Goal: Transaction & Acquisition: Subscribe to service/newsletter

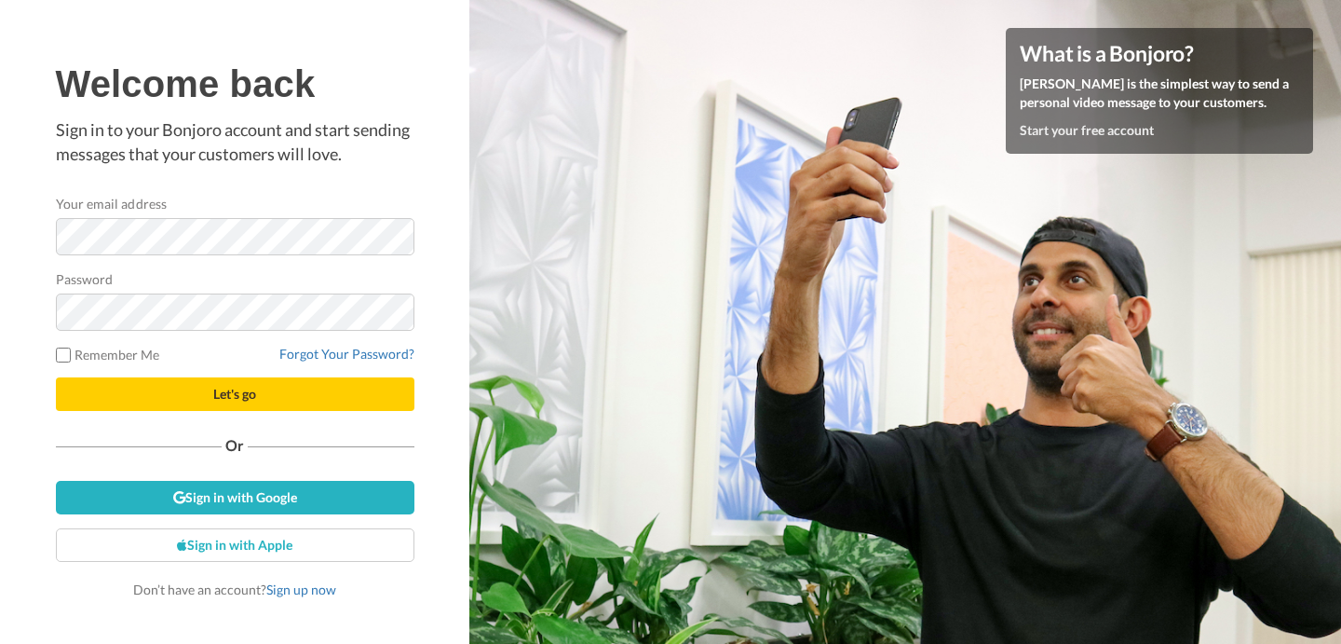
click at [1097, 146] on div "What is a Bonjoro? Bonjoro is the simplest way to send a personal video message…" at bounding box center [1159, 91] width 307 height 126
click at [1092, 140] on div "What is a Bonjoro? Bonjoro is the simplest way to send a personal video message…" at bounding box center [1159, 91] width 307 height 126
click at [1072, 129] on link "Start your free account" at bounding box center [1087, 130] width 134 height 16
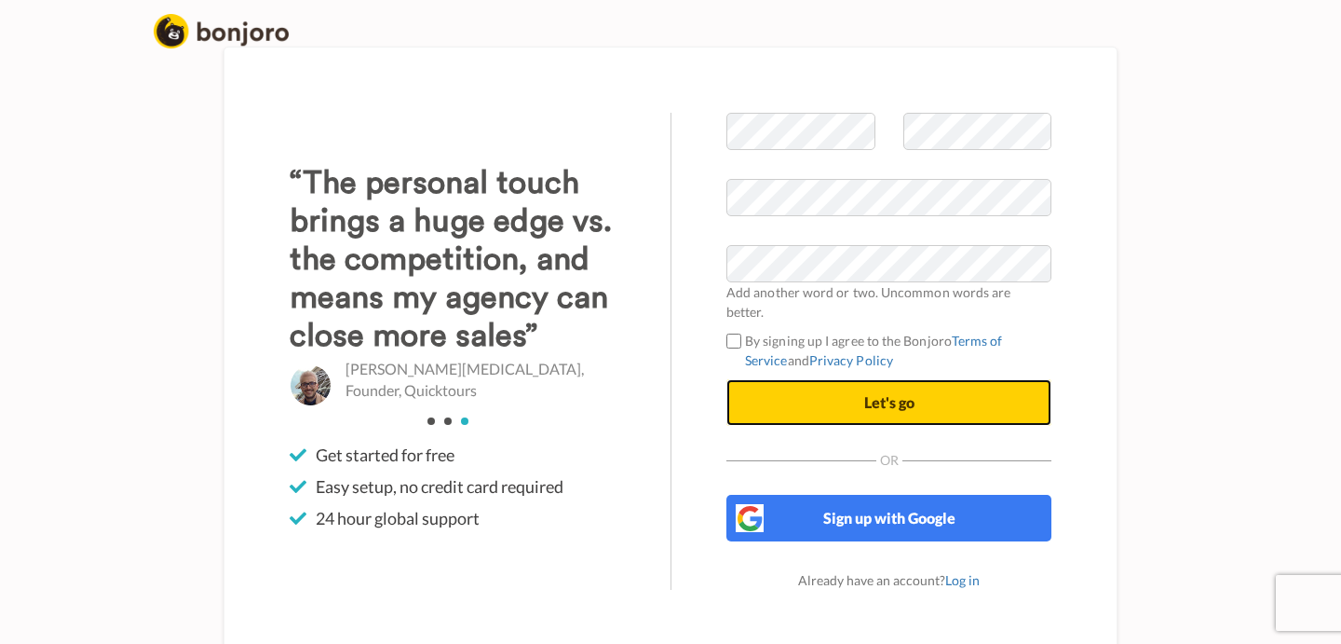
click at [780, 389] on button "Let's go" at bounding box center [888, 402] width 325 height 47
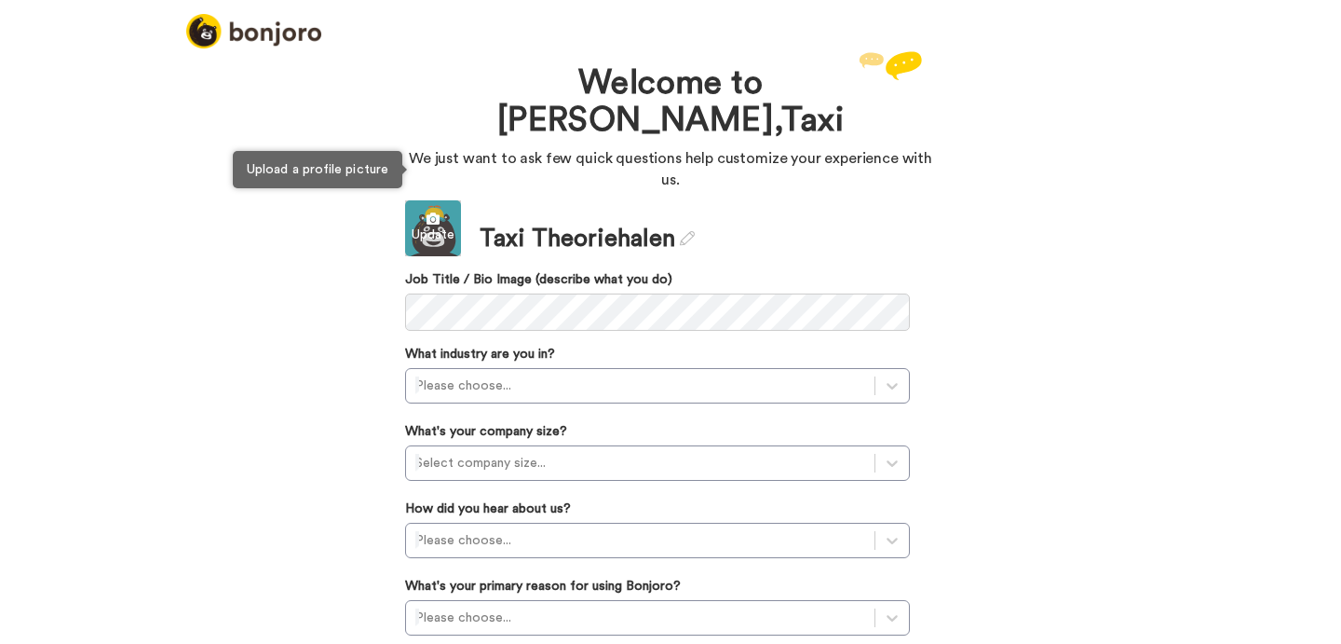
click at [443, 212] on icon at bounding box center [433, 218] width 56 height 13
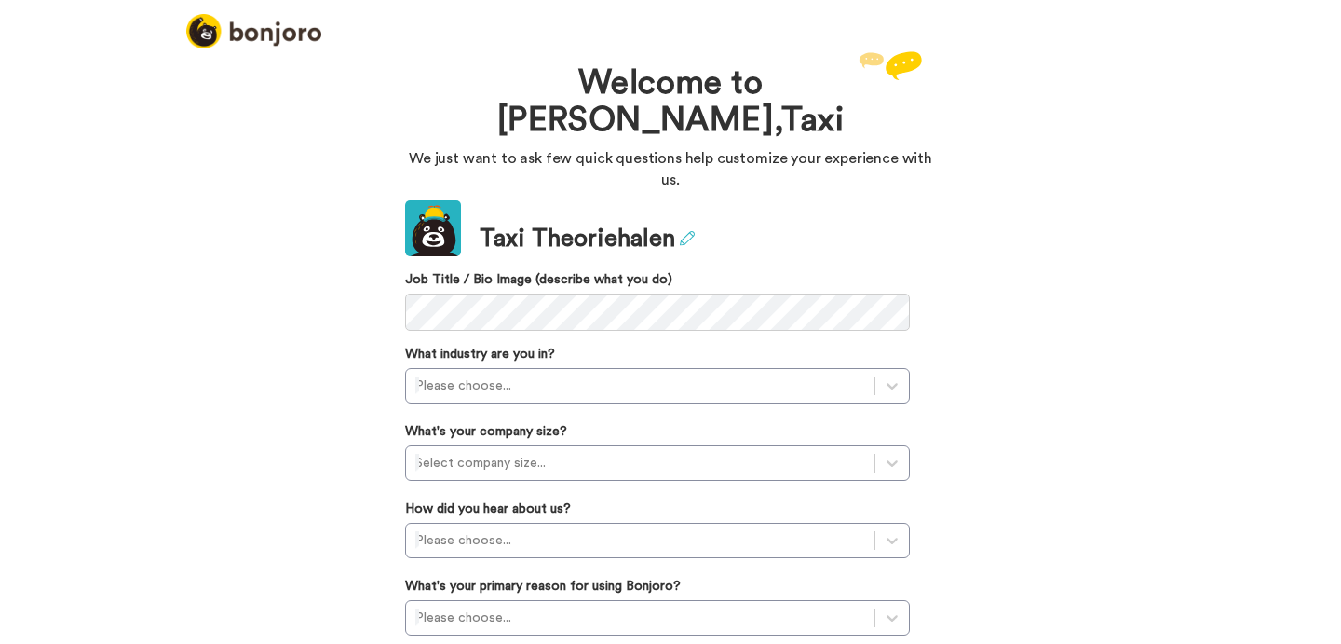
click at [686, 231] on icon at bounding box center [687, 238] width 15 height 15
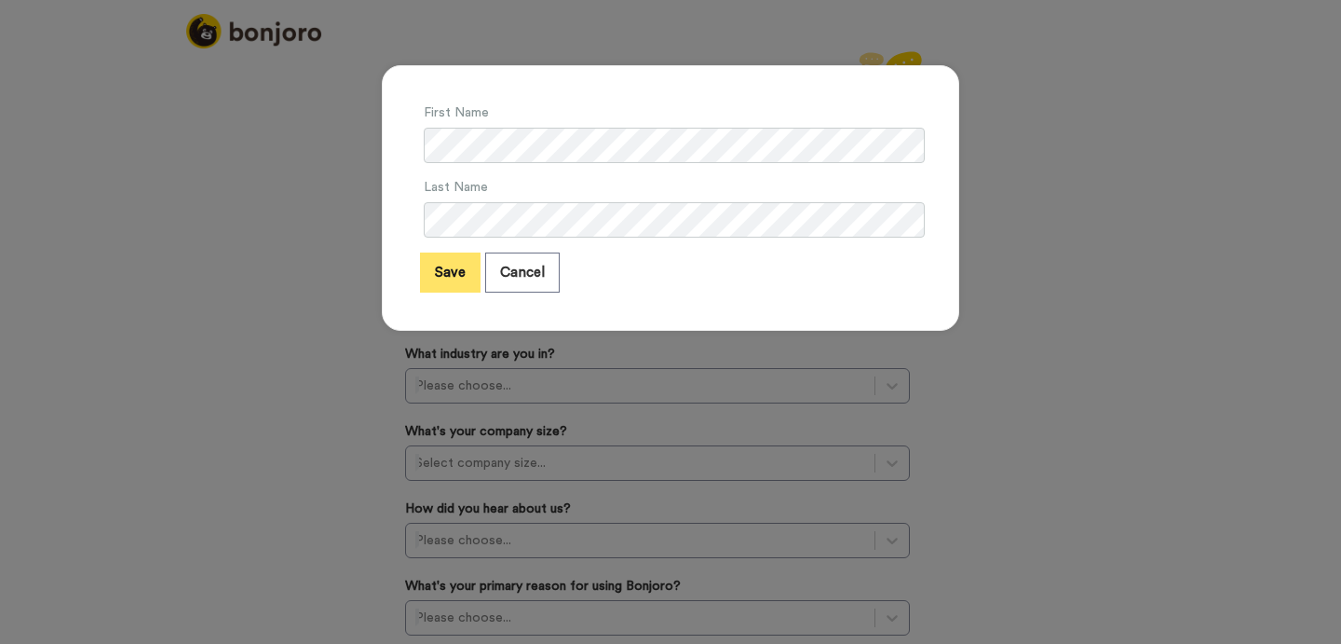
click at [443, 271] on button "Save" at bounding box center [450, 272] width 61 height 40
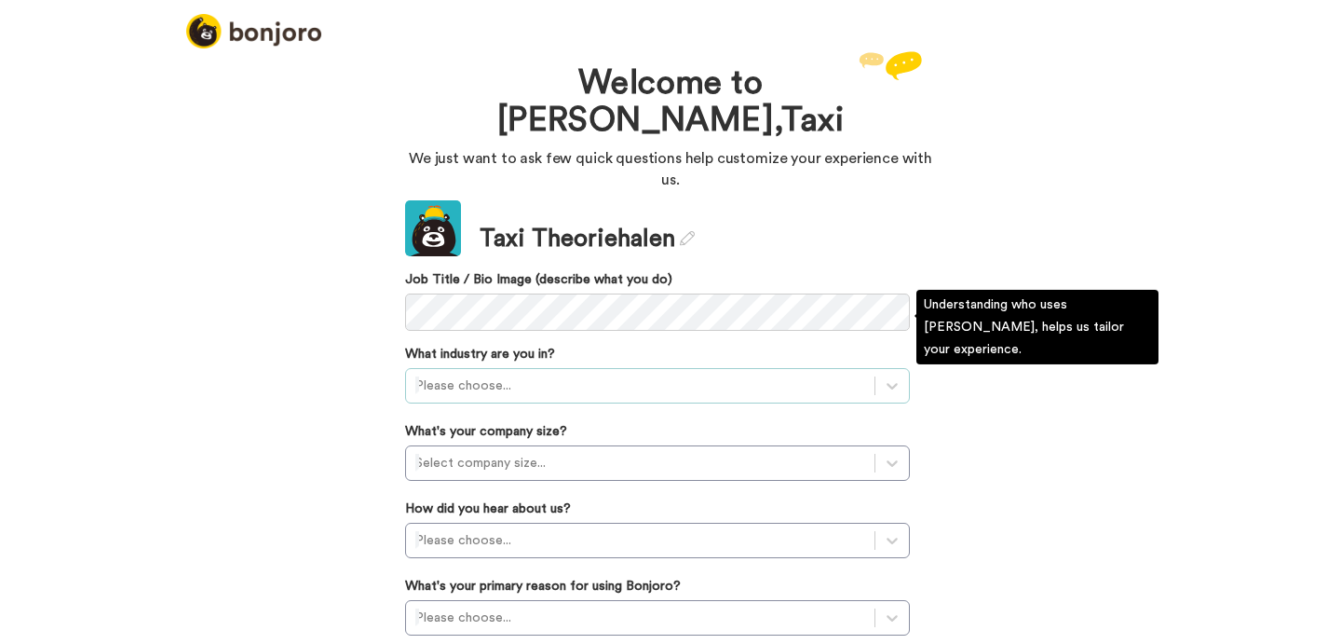
click at [518, 374] on div at bounding box center [640, 385] width 450 height 22
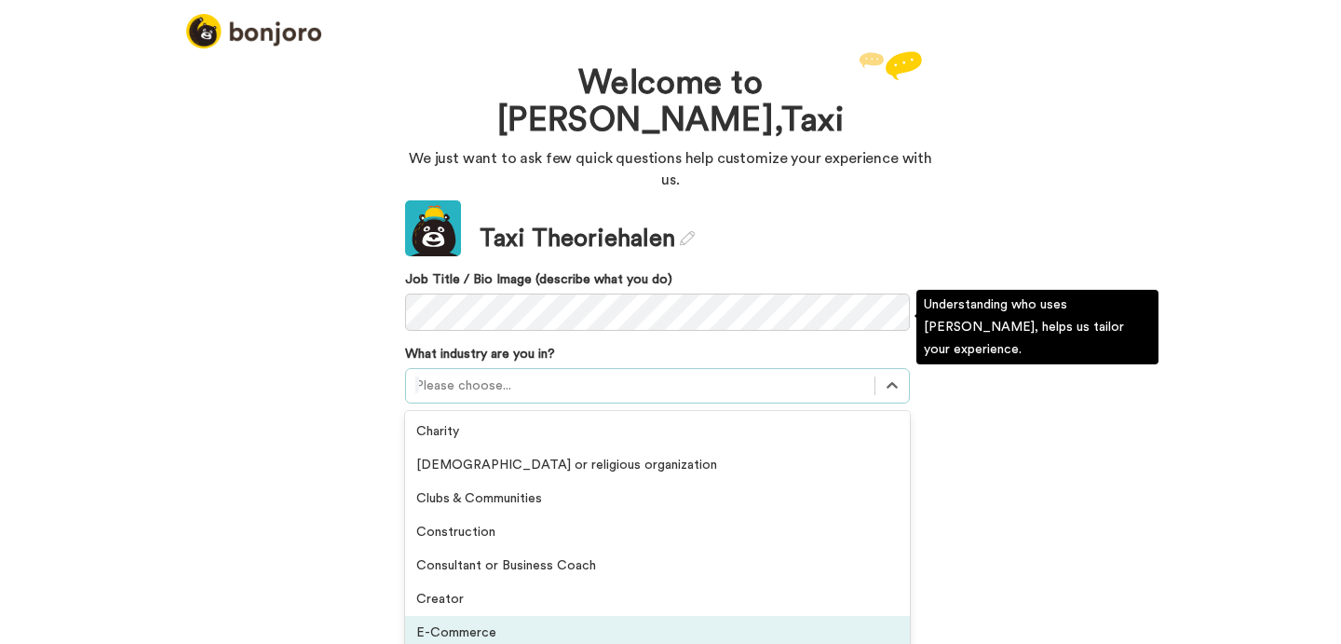
click at [497, 616] on div "E-Commerce" at bounding box center [657, 633] width 505 height 34
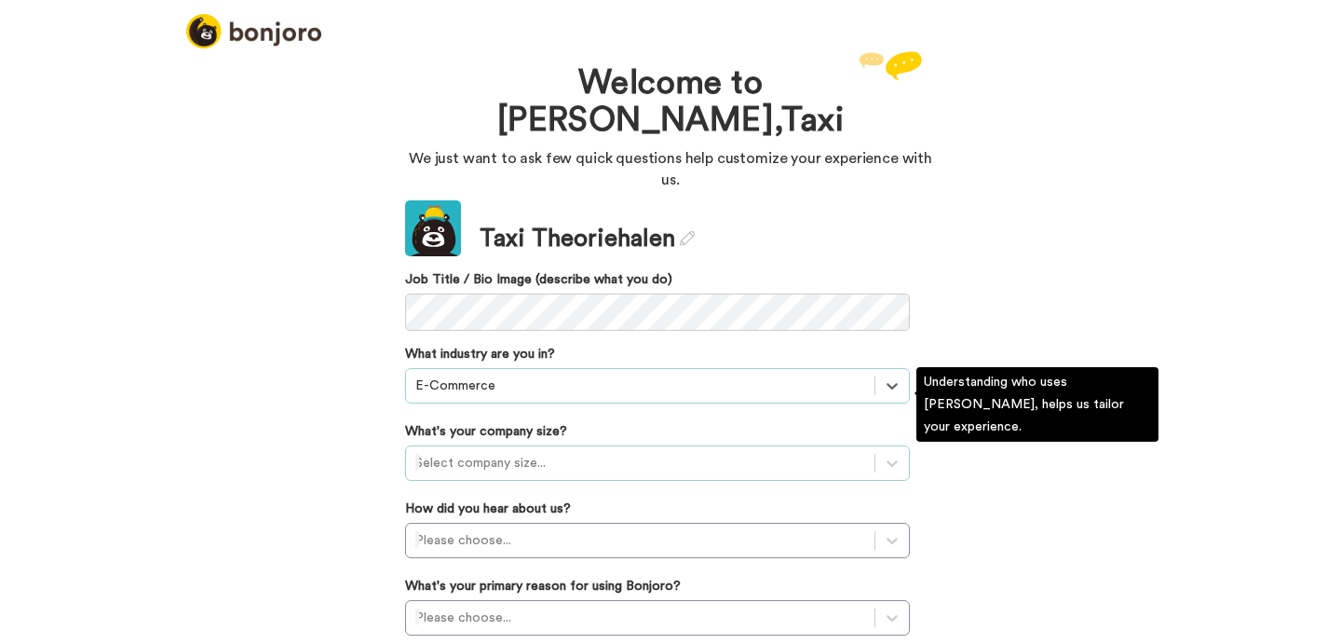
click at [517, 452] on div at bounding box center [640, 463] width 450 height 22
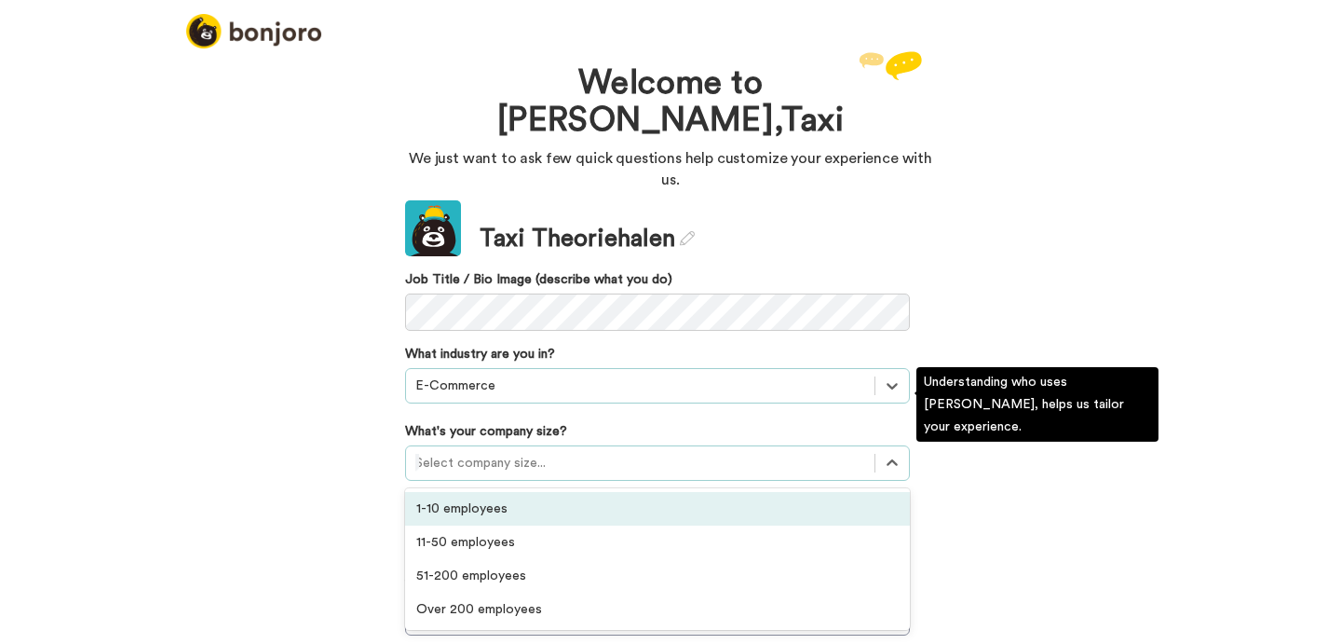
click at [509, 492] on div "1-10 employees" at bounding box center [657, 509] width 505 height 34
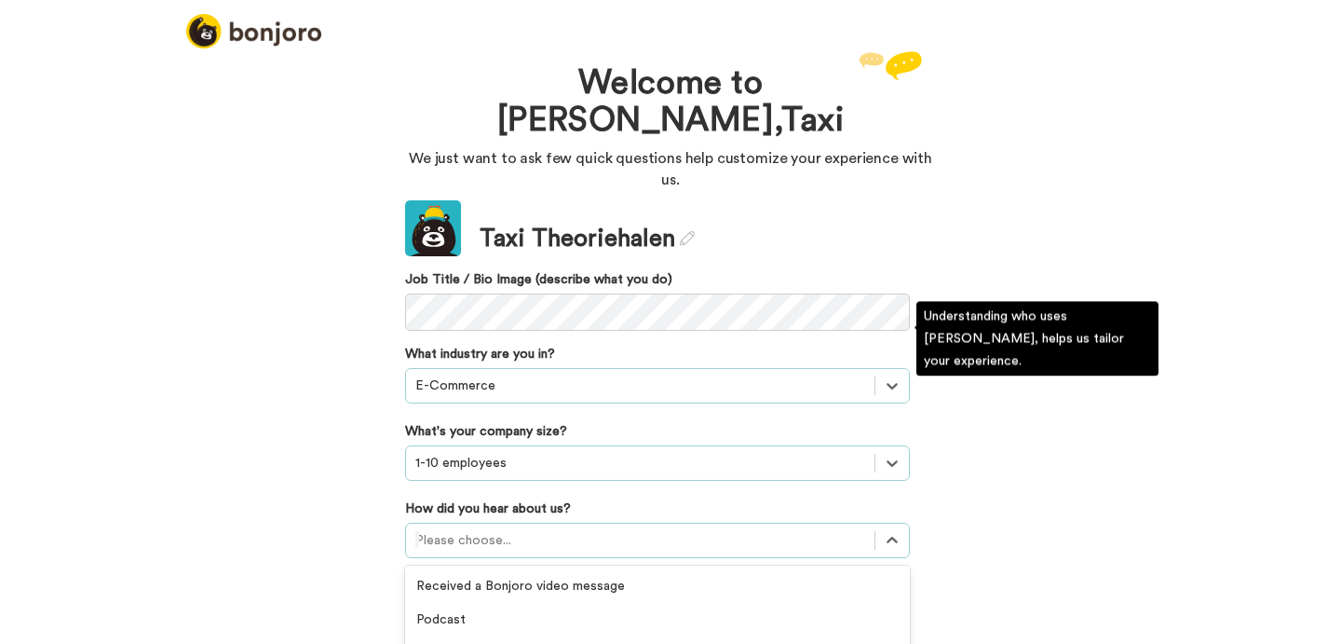
click at [510, 522] on div "option GIF Signature Maker focused, 4 of 20. 20 results available. Use Up and D…" at bounding box center [657, 539] width 505 height 35
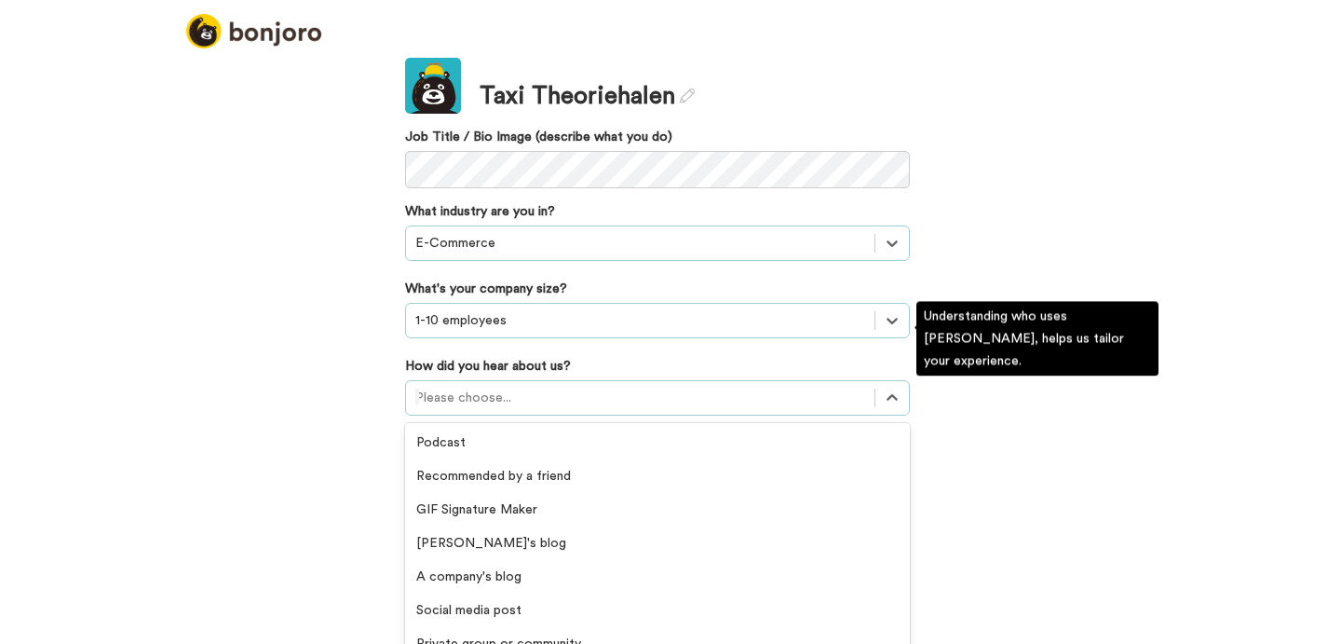
scroll to position [34, 0]
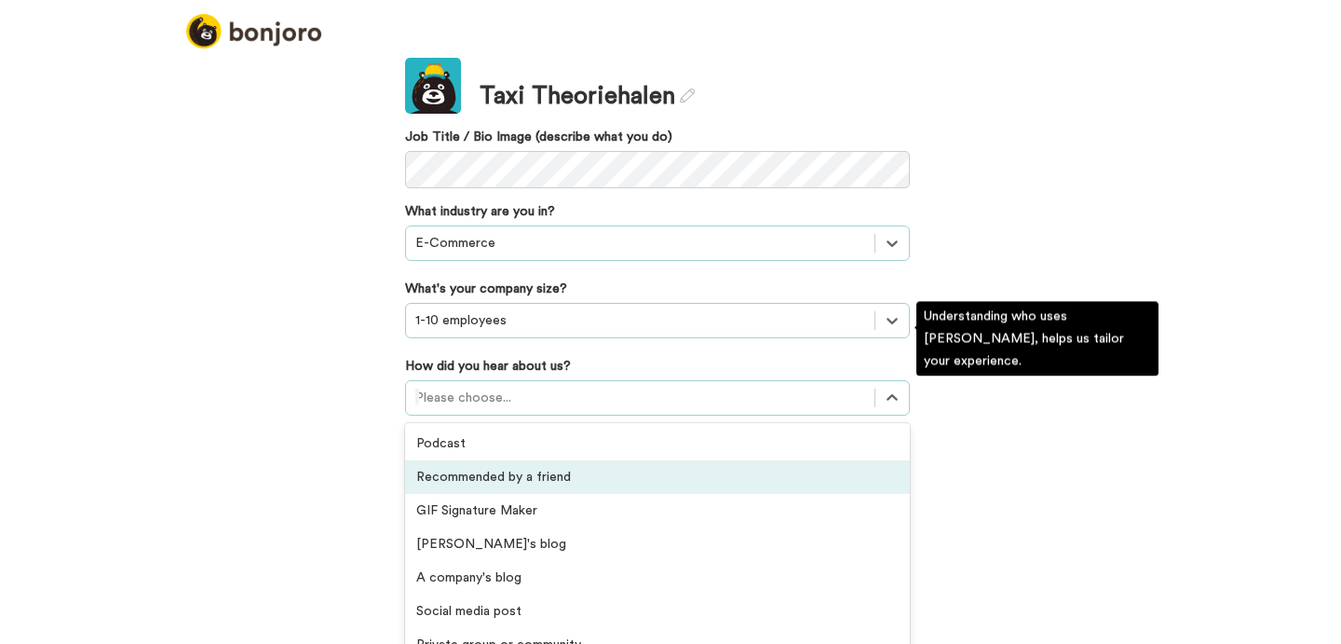
click at [568, 460] on div "Recommended by a friend" at bounding box center [657, 477] width 505 height 34
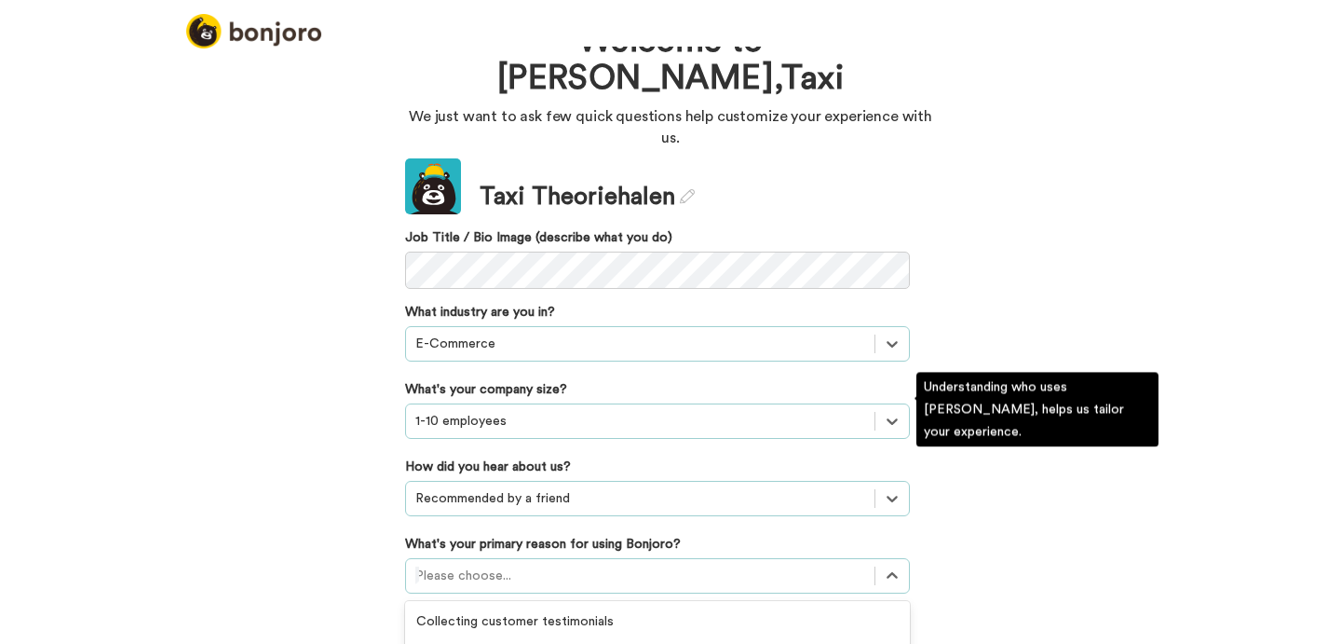
click at [545, 558] on div "option Converting leads focused, 3 of 6. 6 results available. Use Up and Down t…" at bounding box center [657, 575] width 505 height 35
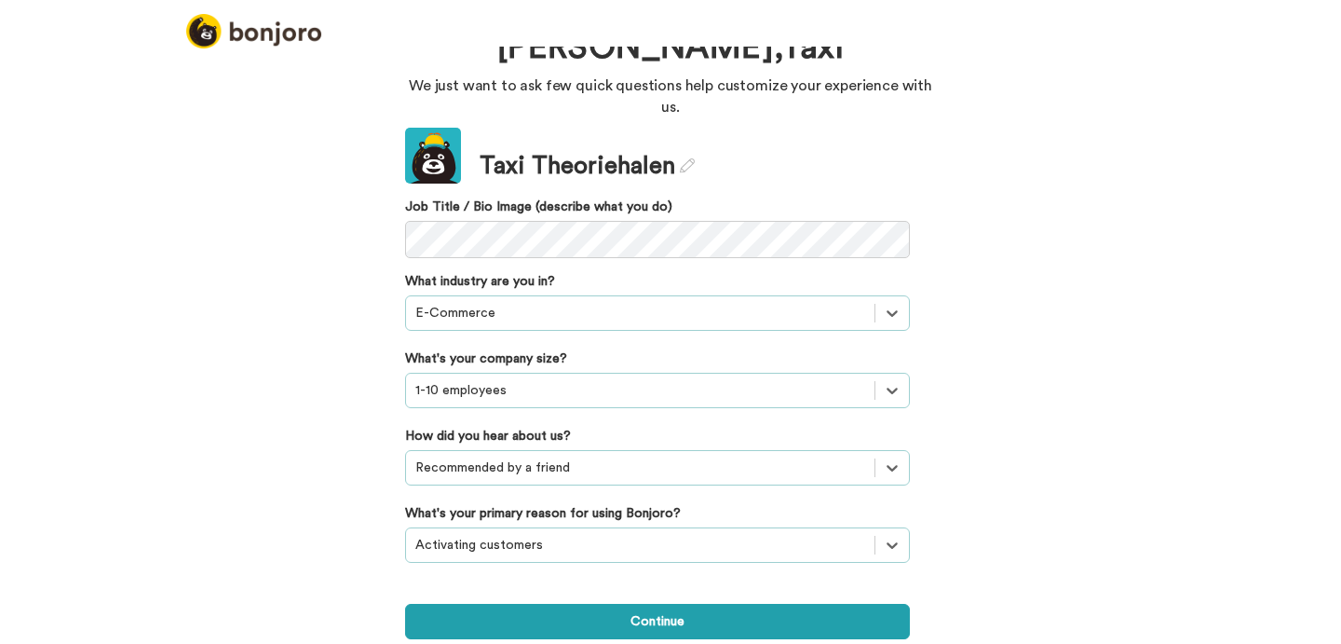
scroll to position [14, 0]
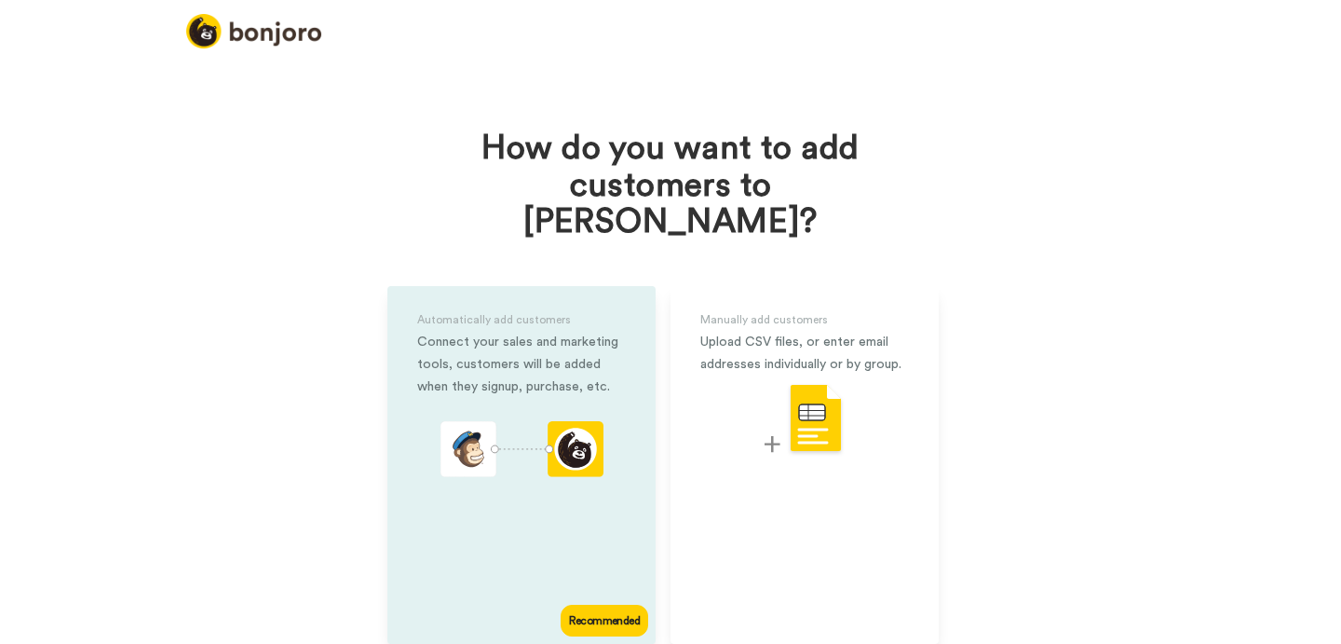
click at [585, 538] on div "Automatically add customers Connect your sales and marketing tools, customers w…" at bounding box center [521, 465] width 268 height 358
click at [576, 346] on div "Connect your sales and marketing tools, customers will be added when they signu…" at bounding box center [521, 364] width 209 height 67
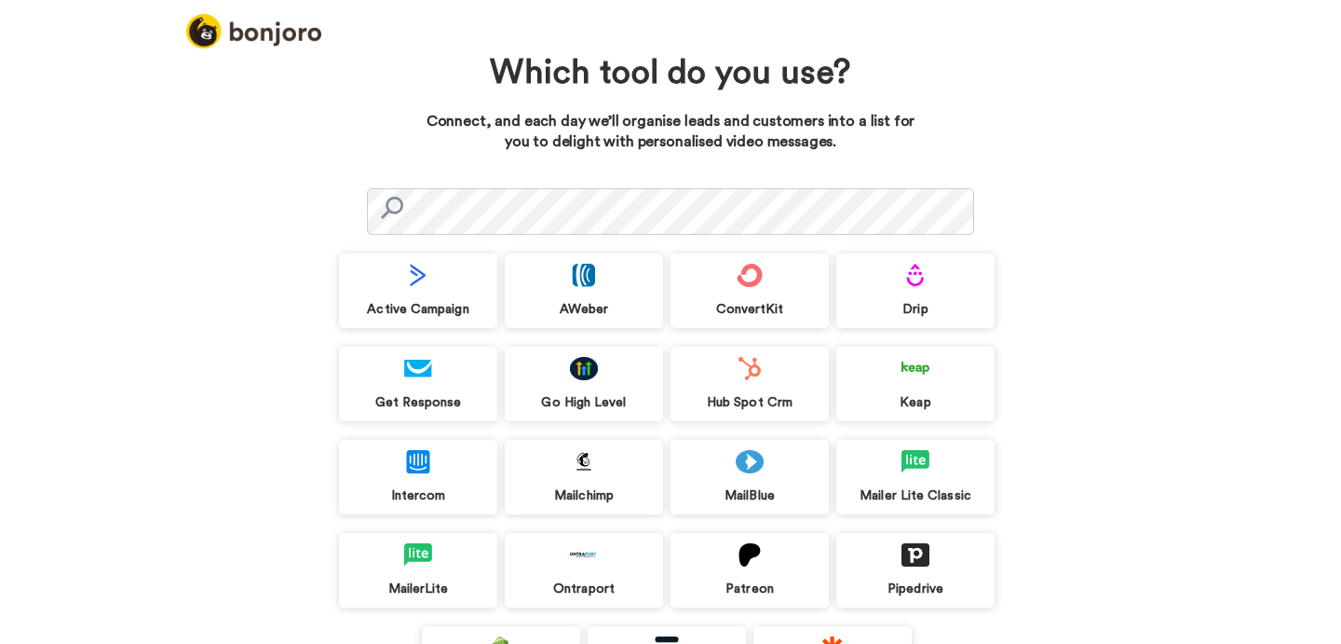
click at [426, 306] on div "Active Campaign" at bounding box center [418, 309] width 158 height 17
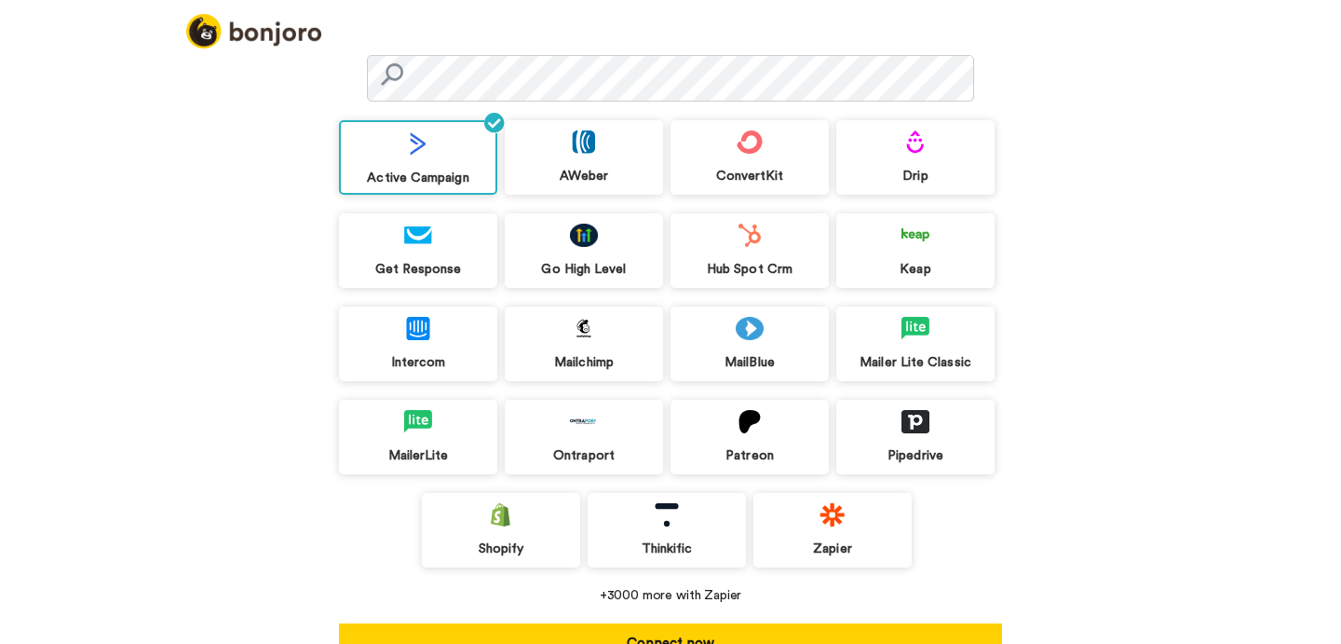
scroll to position [136, 0]
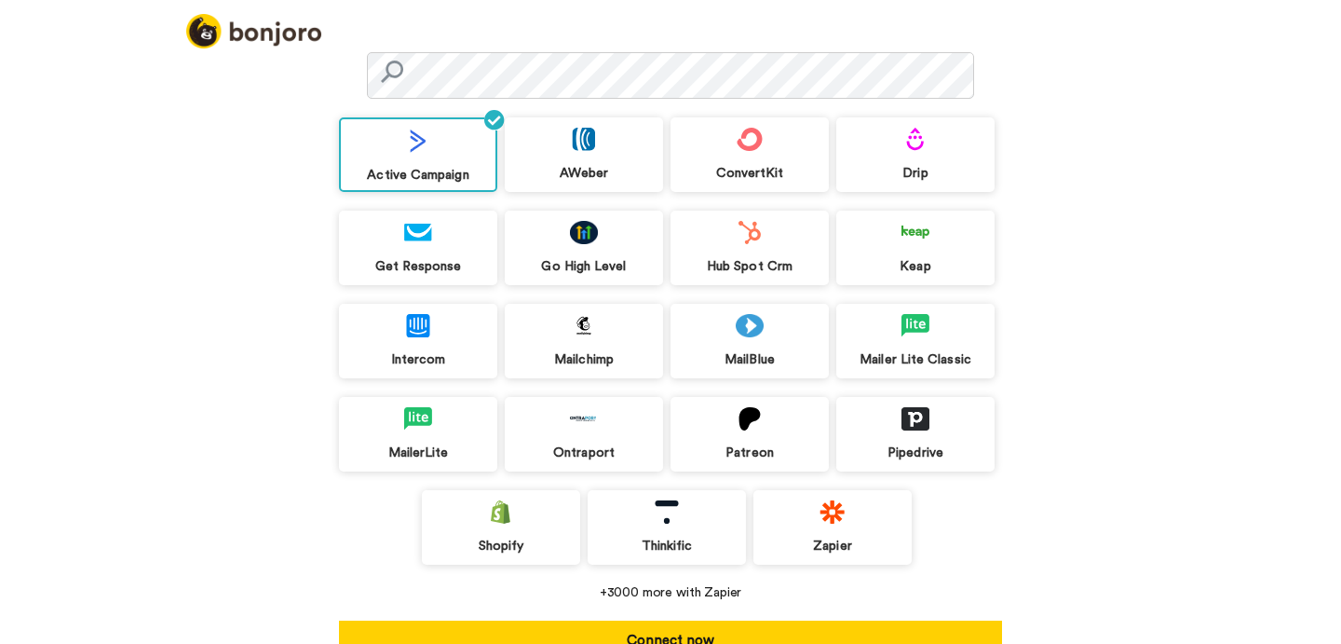
click at [810, 522] on div "Zapier" at bounding box center [832, 527] width 158 height 75
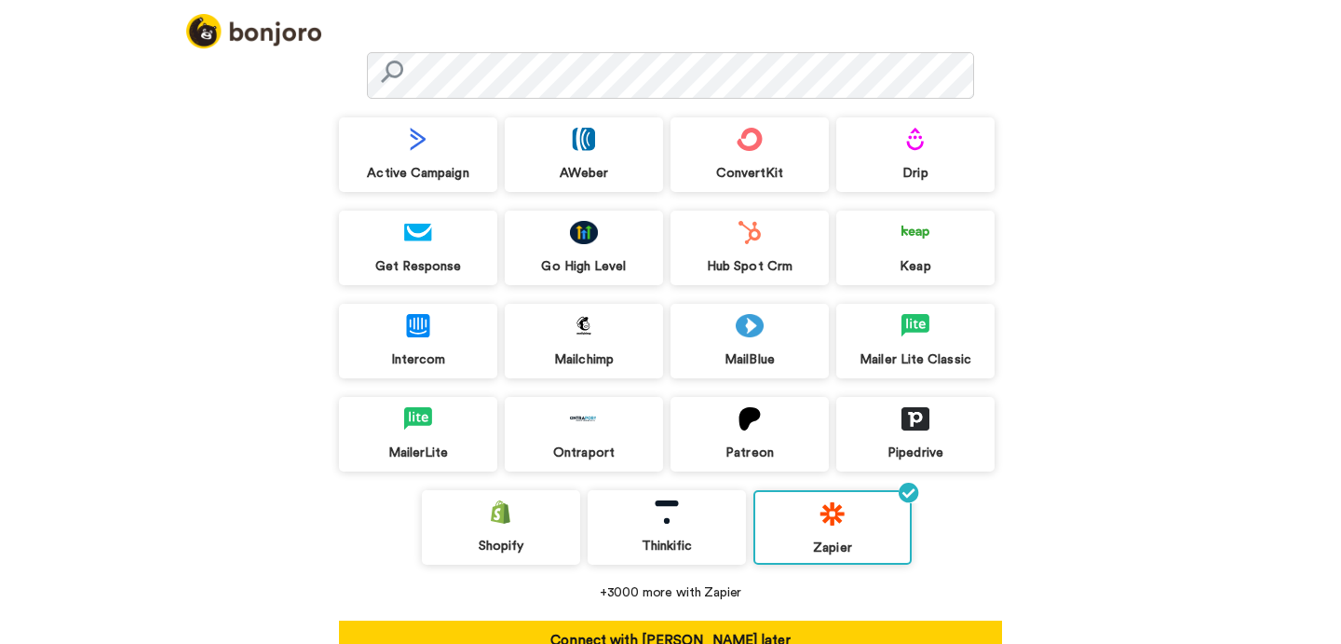
click at [449, 183] on div "Active Campaign" at bounding box center [418, 154] width 158 height 75
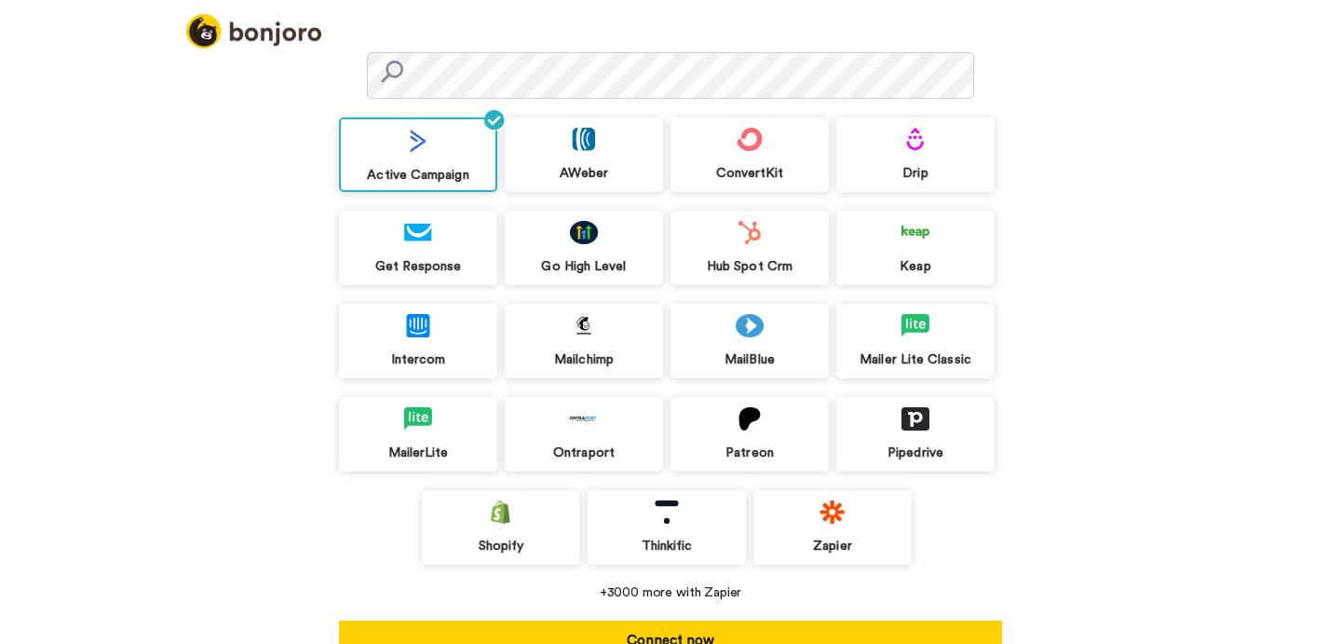
click at [779, 346] on div "MailBlue" at bounding box center [750, 341] width 158 height 75
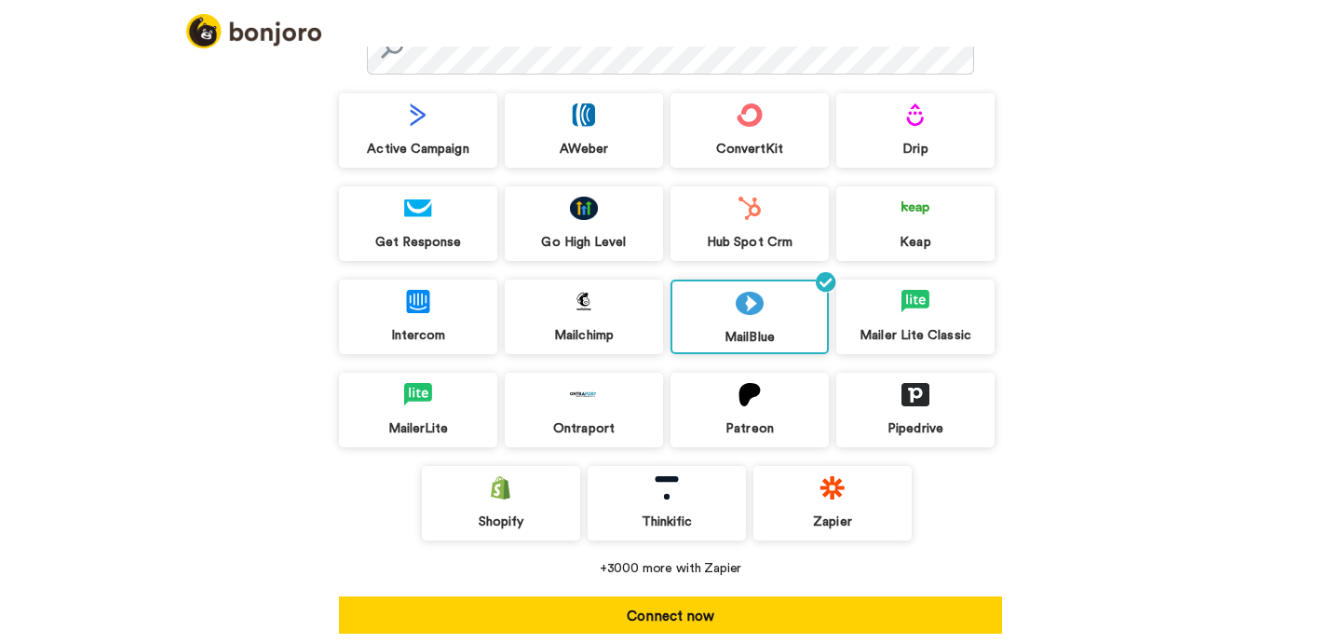
scroll to position [188, 0]
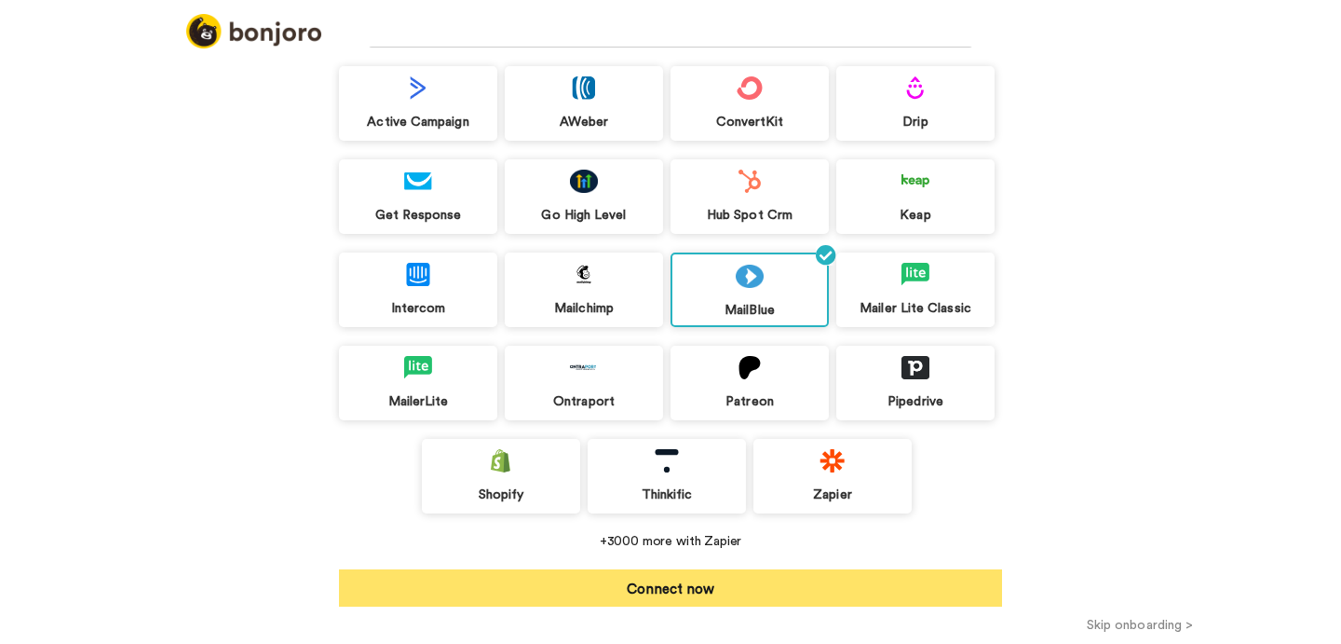
click at [685, 589] on button "Connect now" at bounding box center [670, 587] width 663 height 37
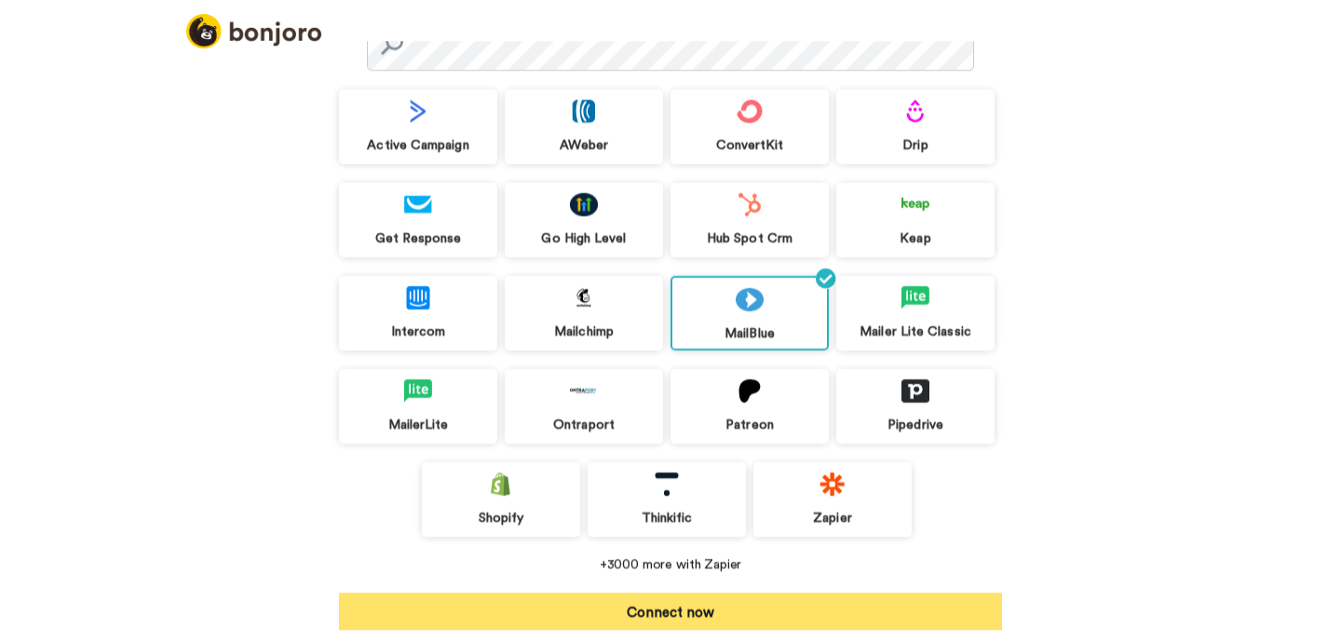
scroll to position [159, 0]
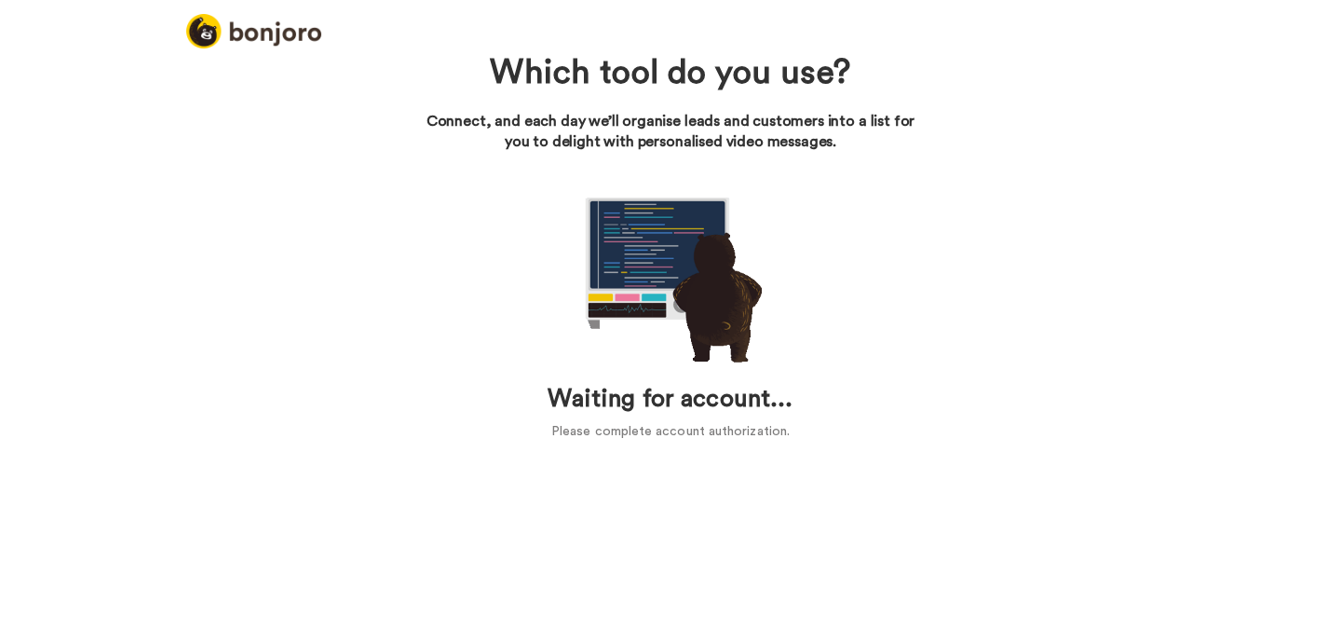
click at [630, 88] on h1 "Which tool do you use?" at bounding box center [670, 73] width 419 height 37
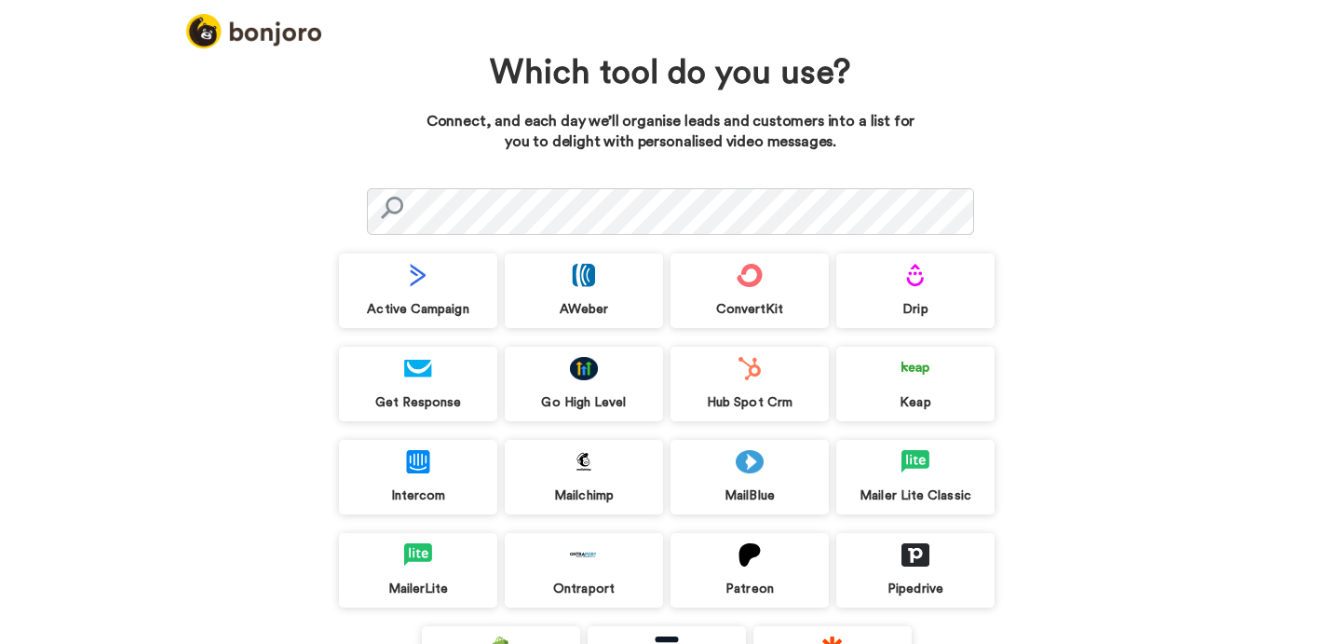
click at [728, 469] on div "MailBlue" at bounding box center [750, 477] width 158 height 75
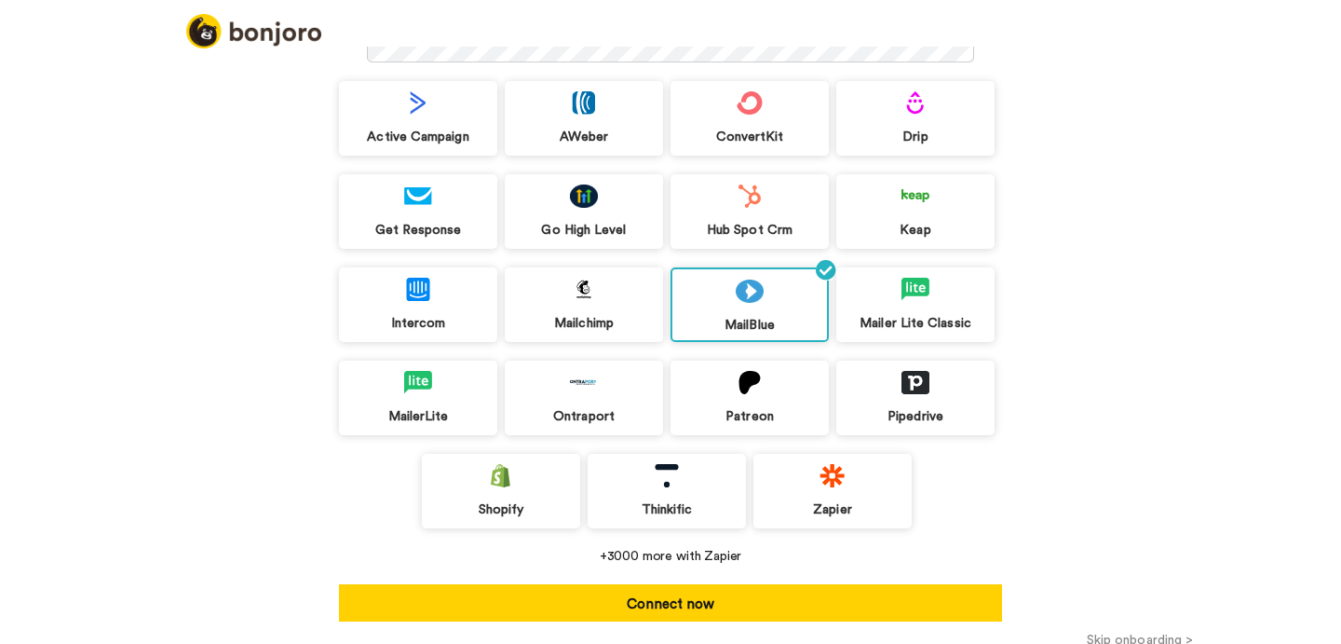
scroll to position [188, 0]
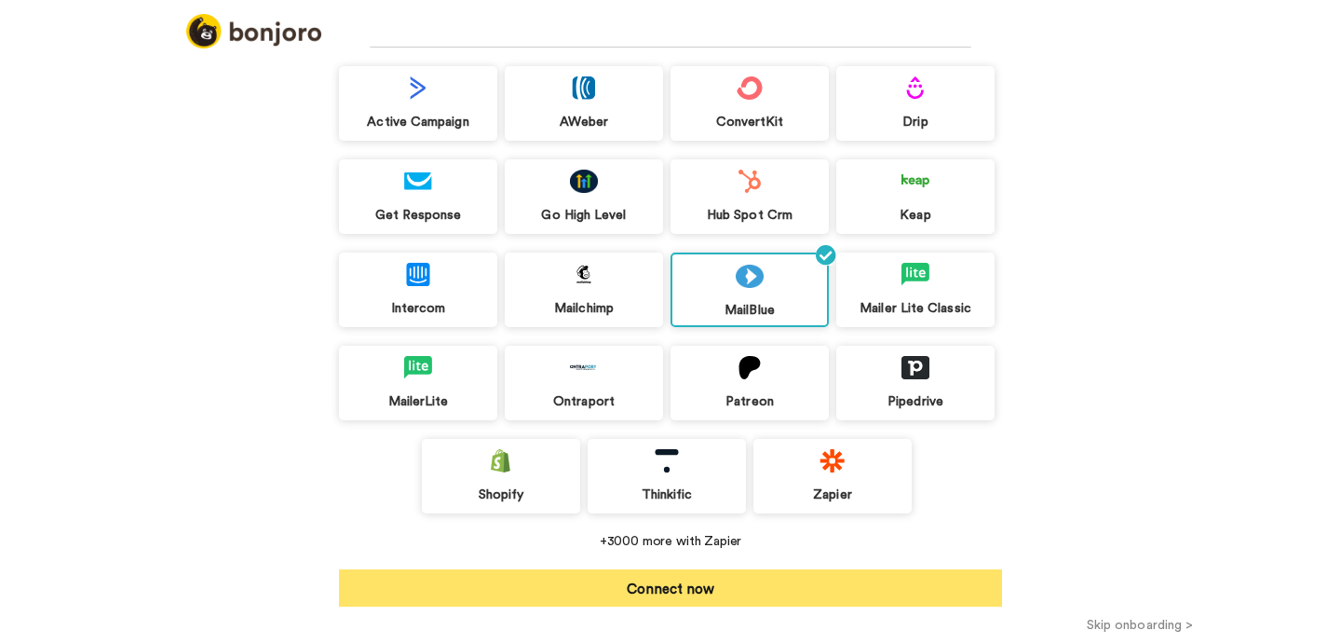
click at [745, 575] on button "Connect now" at bounding box center [670, 587] width 663 height 37
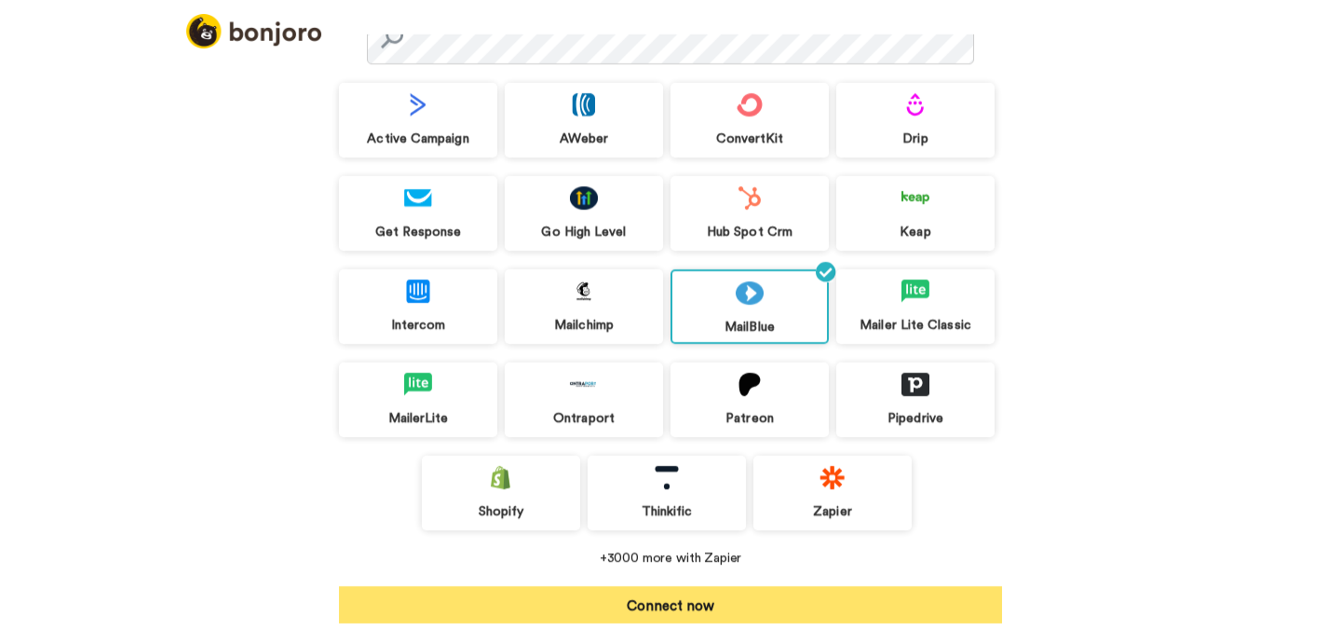
scroll to position [159, 0]
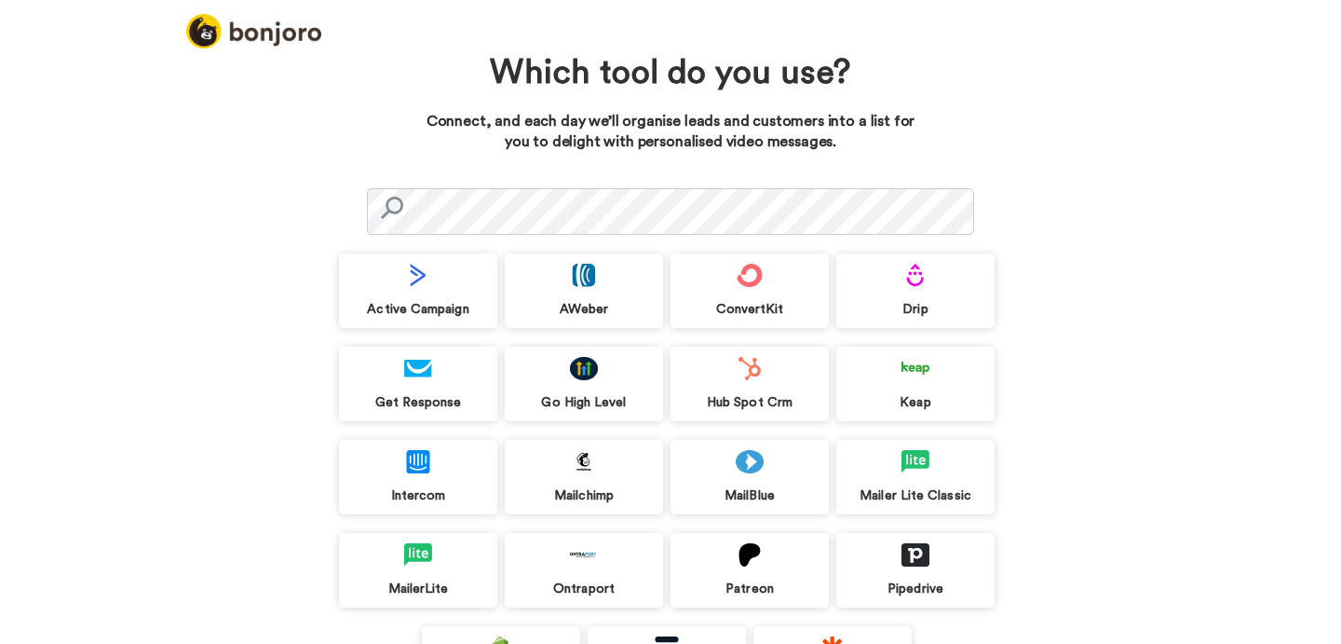
click at [744, 481] on div "MailBlue" at bounding box center [750, 477] width 158 height 75
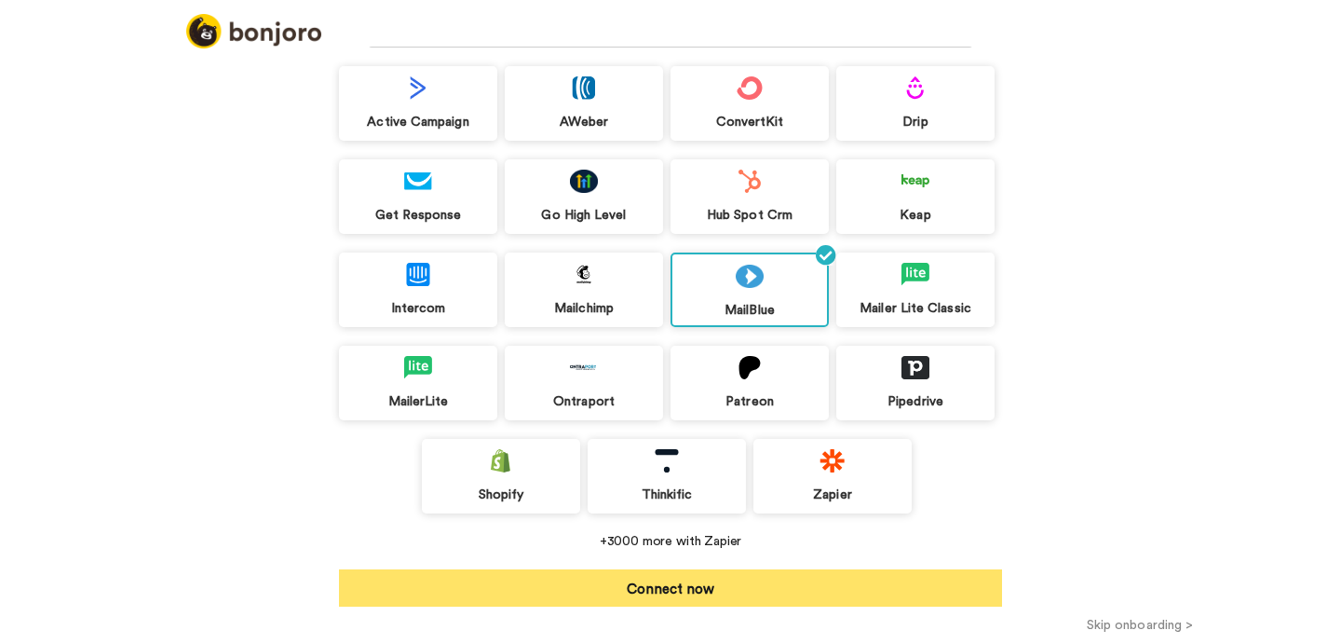
click at [704, 590] on button "Connect now" at bounding box center [670, 587] width 663 height 37
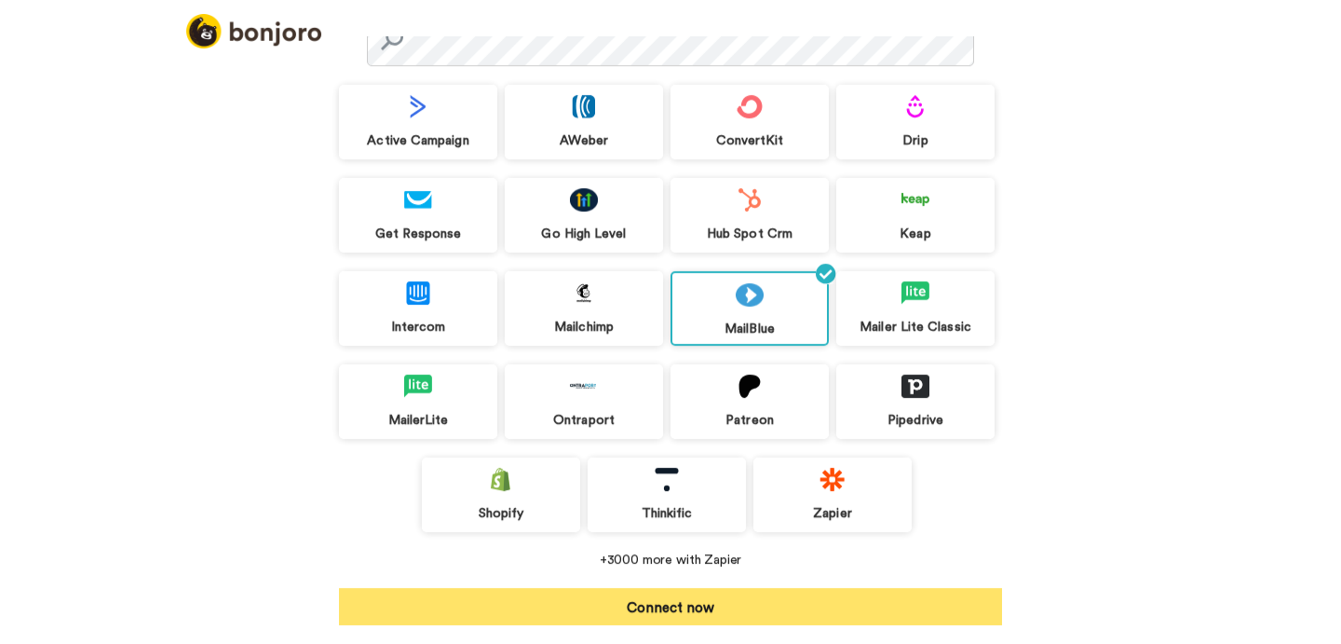
scroll to position [159, 0]
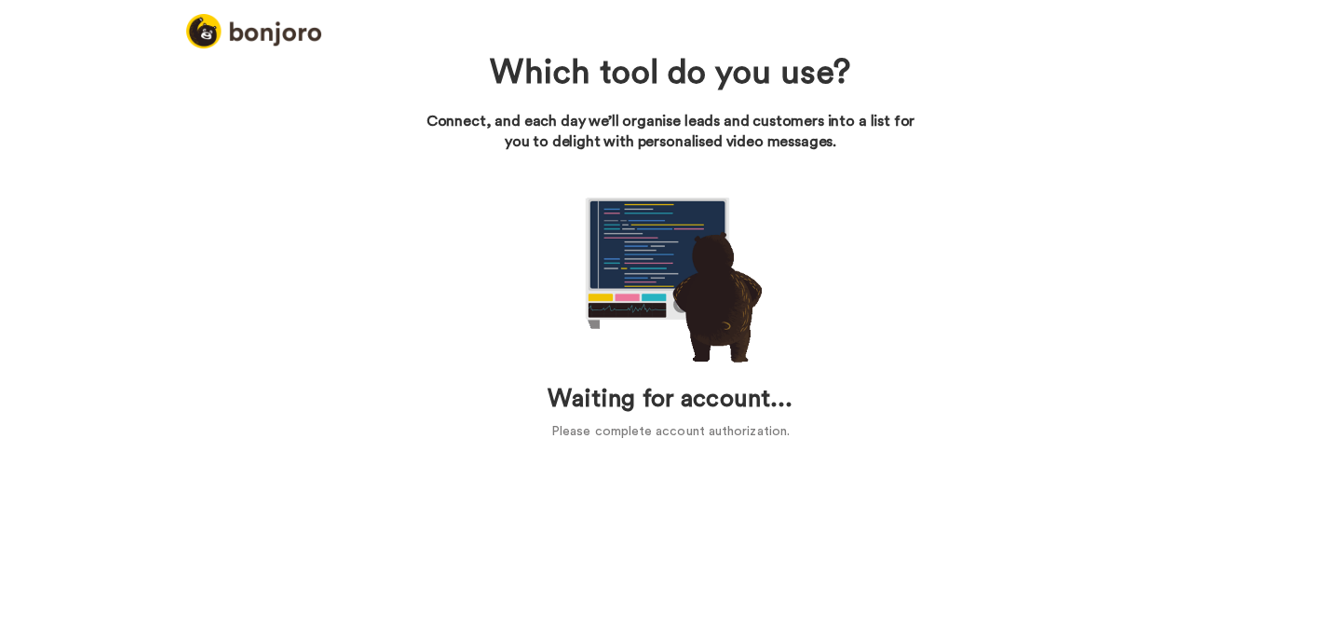
click at [777, 219] on div "Waiting for account... Please complete account authorization." at bounding box center [670, 311] width 663 height 261
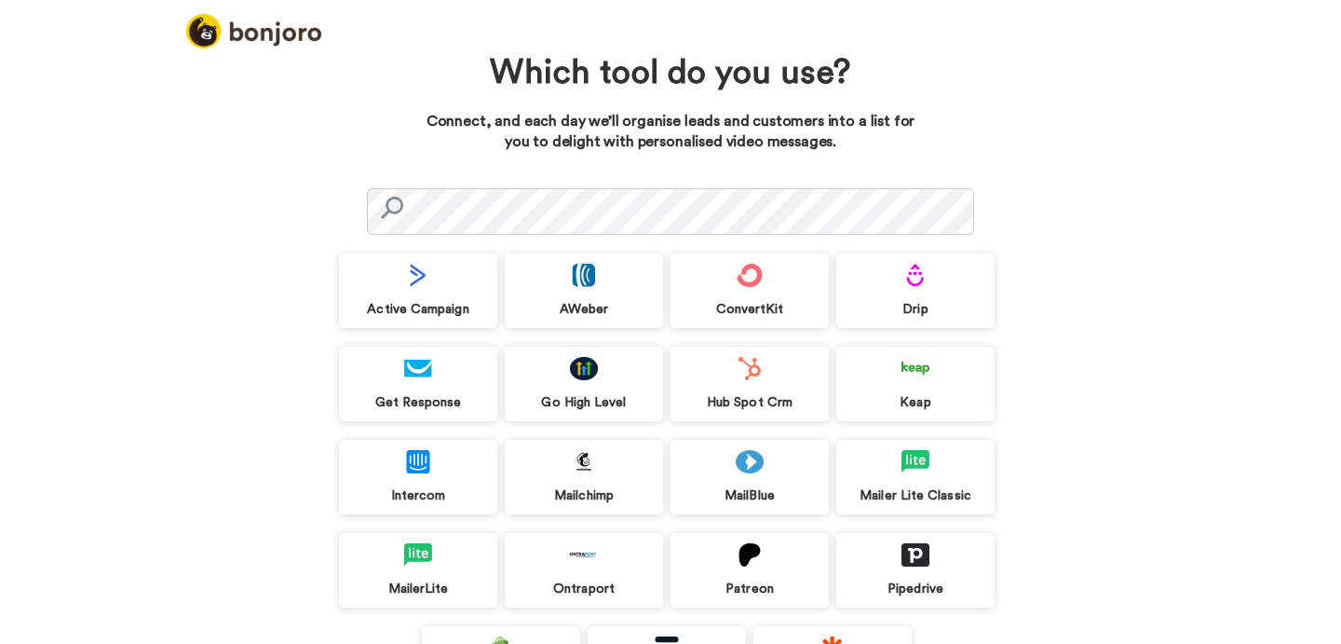
click at [725, 494] on div "MailBlue" at bounding box center [750, 495] width 158 height 17
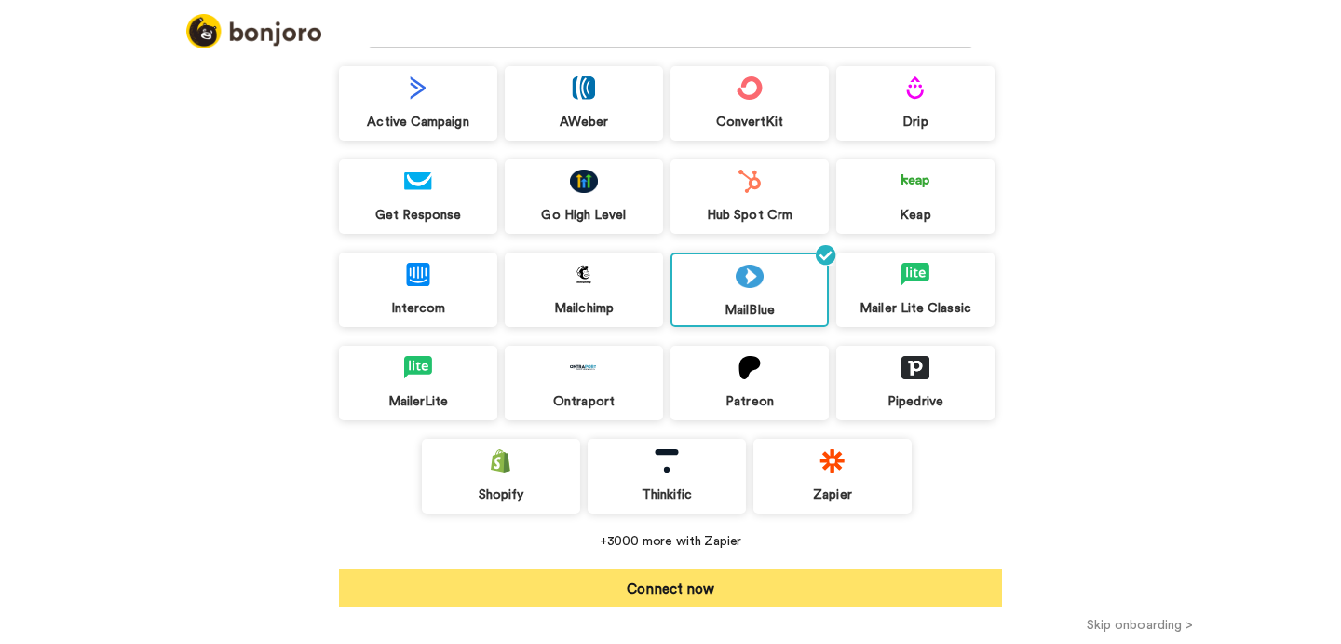
click at [699, 584] on button "Connect now" at bounding box center [670, 587] width 663 height 37
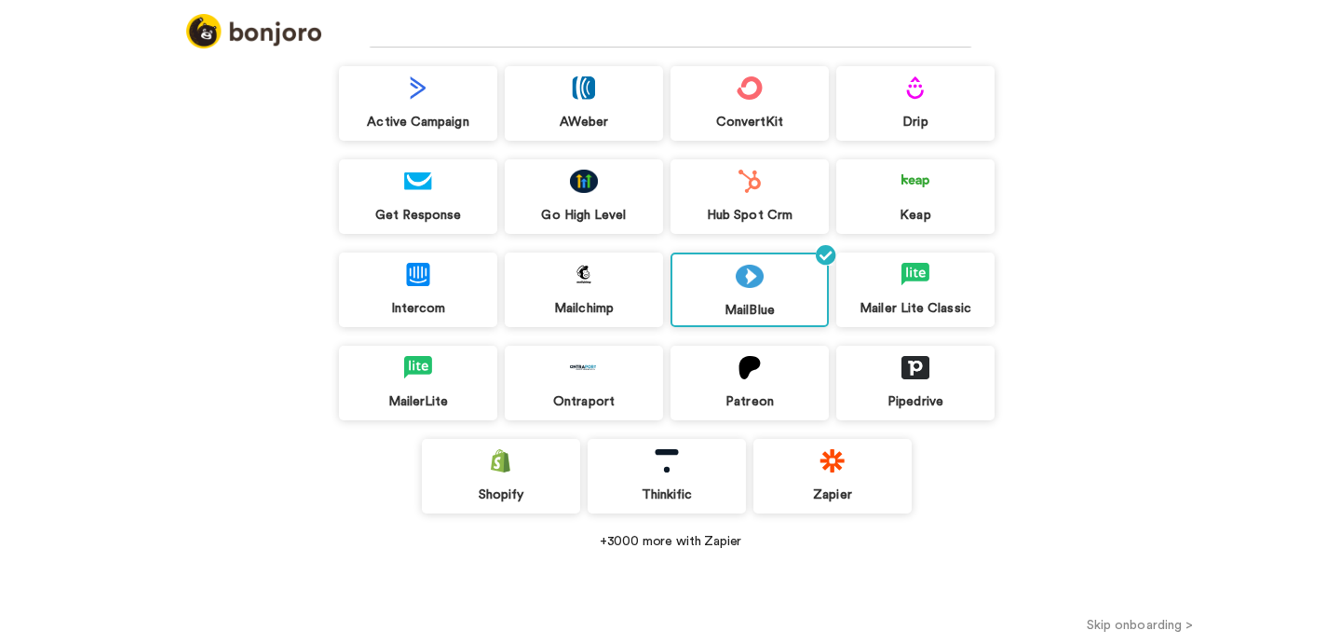
click at [690, 582] on button "Connect now" at bounding box center [670, 587] width 663 height 37
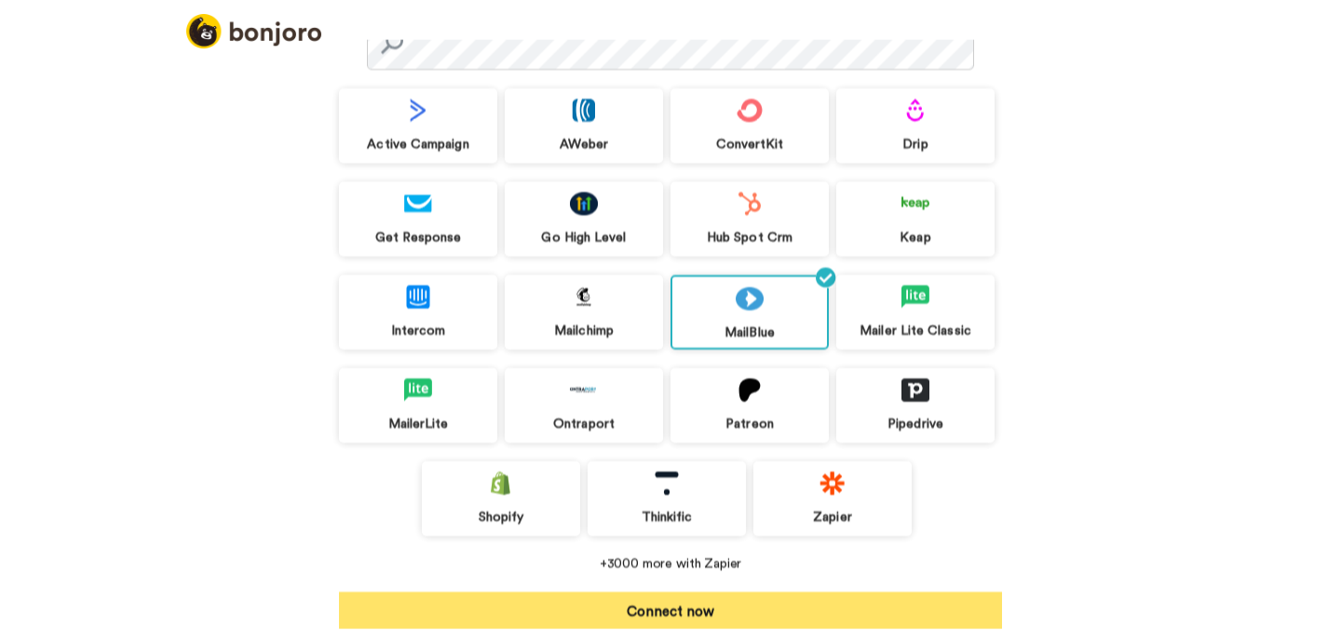
scroll to position [159, 0]
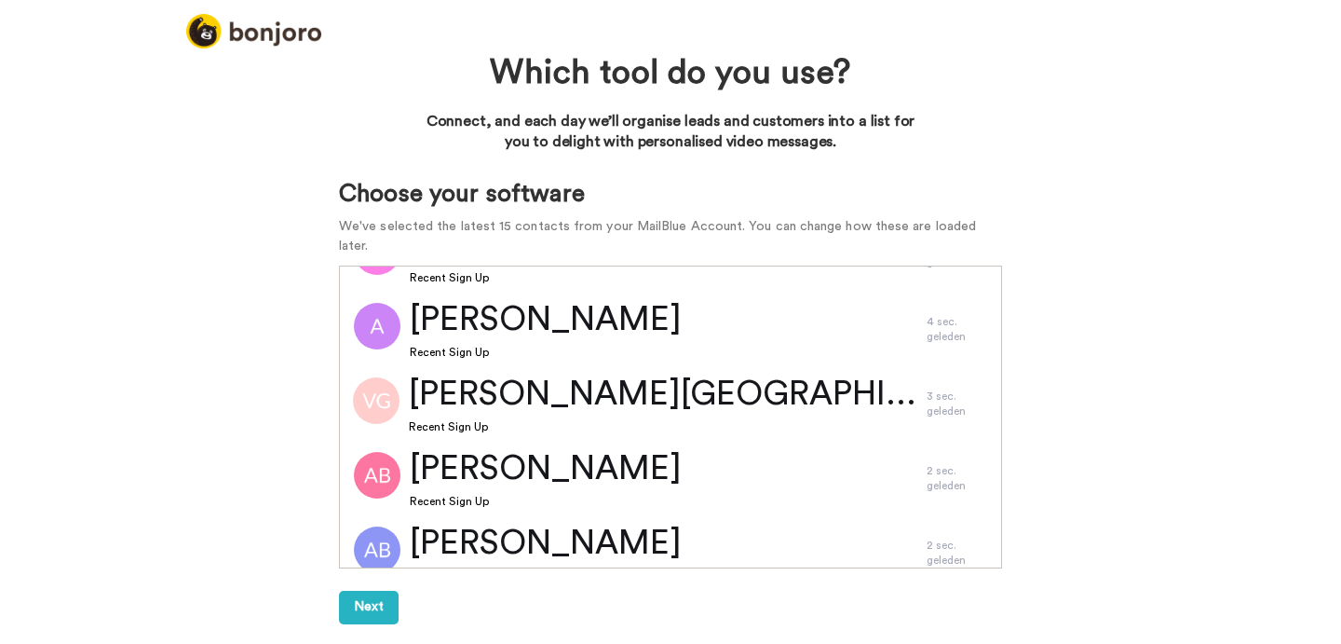
click at [589, 494] on span "Recent Sign Up" at bounding box center [546, 501] width 272 height 15
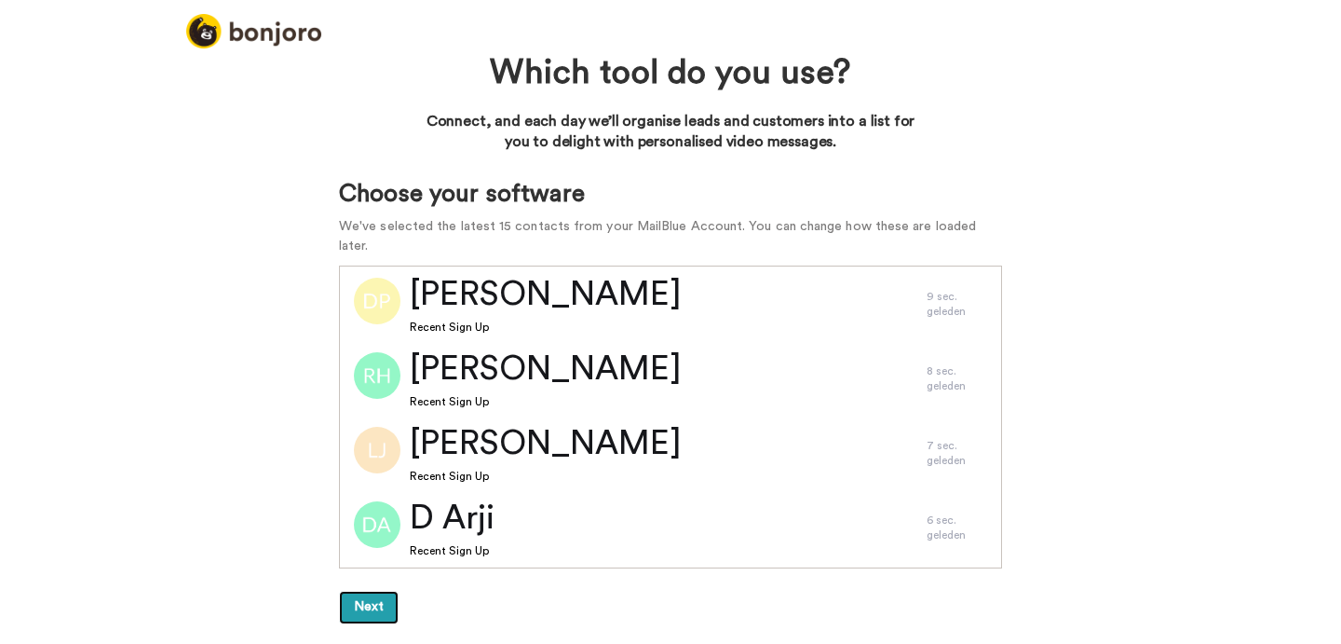
click at [365, 592] on button "Next" at bounding box center [369, 607] width 60 height 34
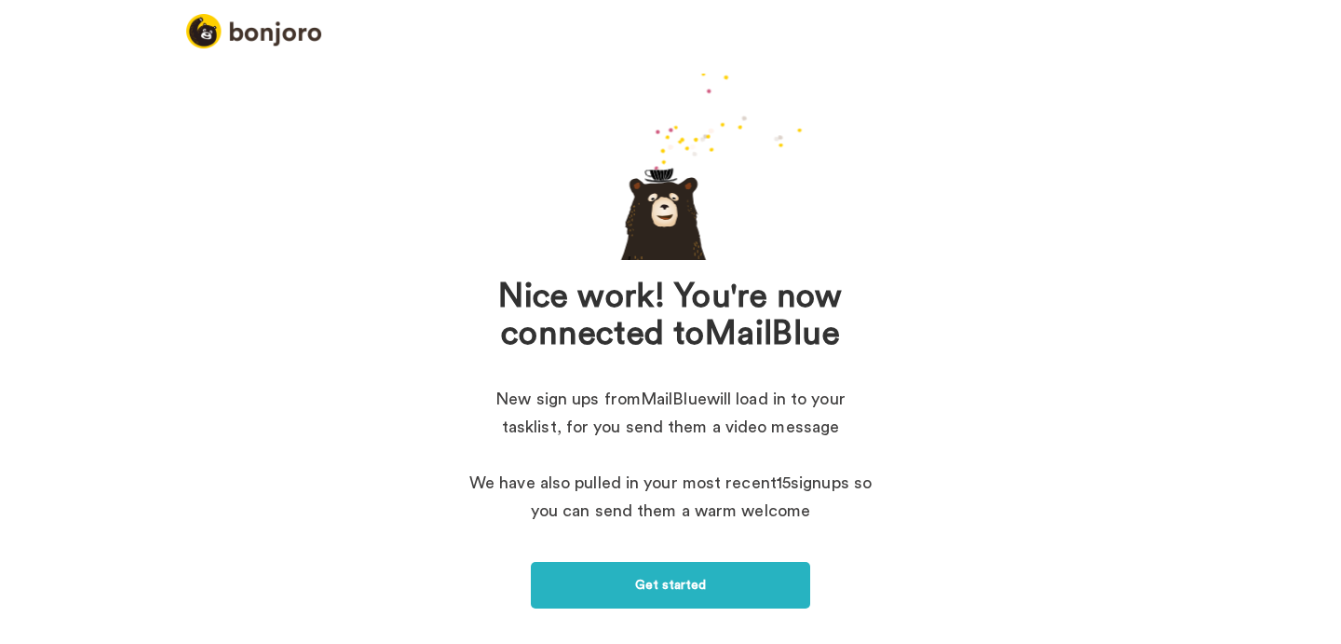
scroll to position [43, 0]
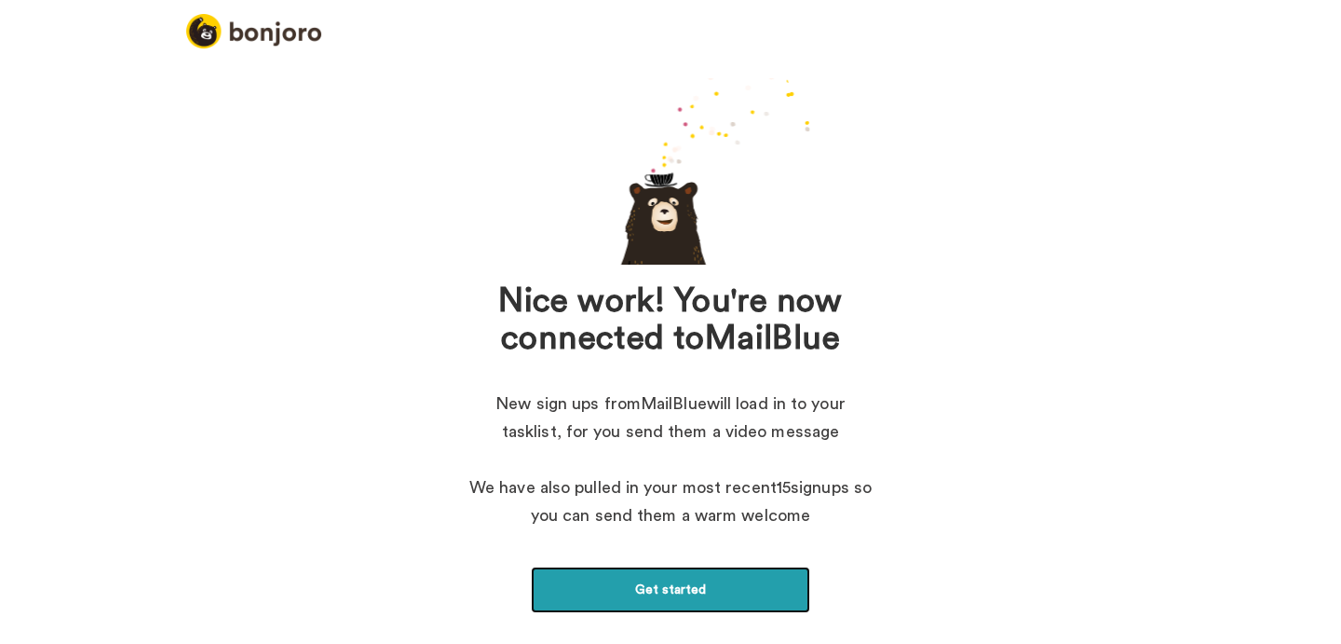
click at [676, 583] on link "Get started" at bounding box center [670, 589] width 279 height 47
